Goal: Task Accomplishment & Management: Use online tool/utility

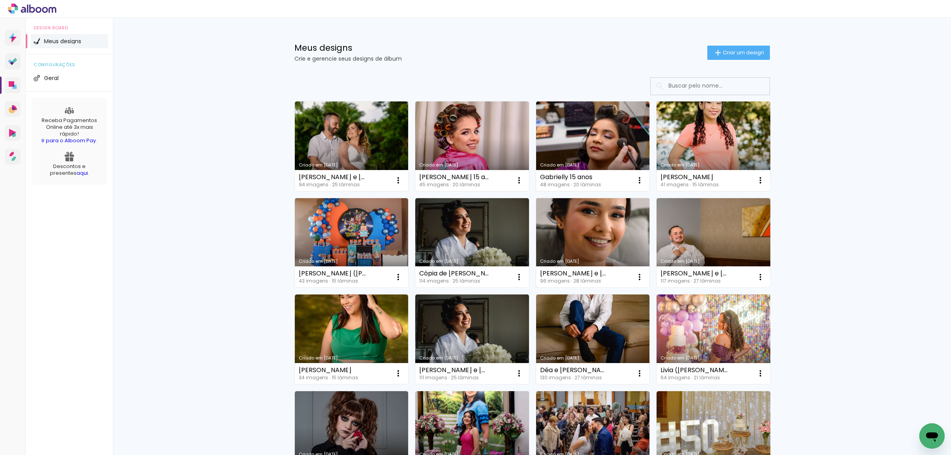
click at [618, 238] on link "Criado em [DATE]" at bounding box center [593, 243] width 114 height 90
